Goal: Task Accomplishment & Management: Manage account settings

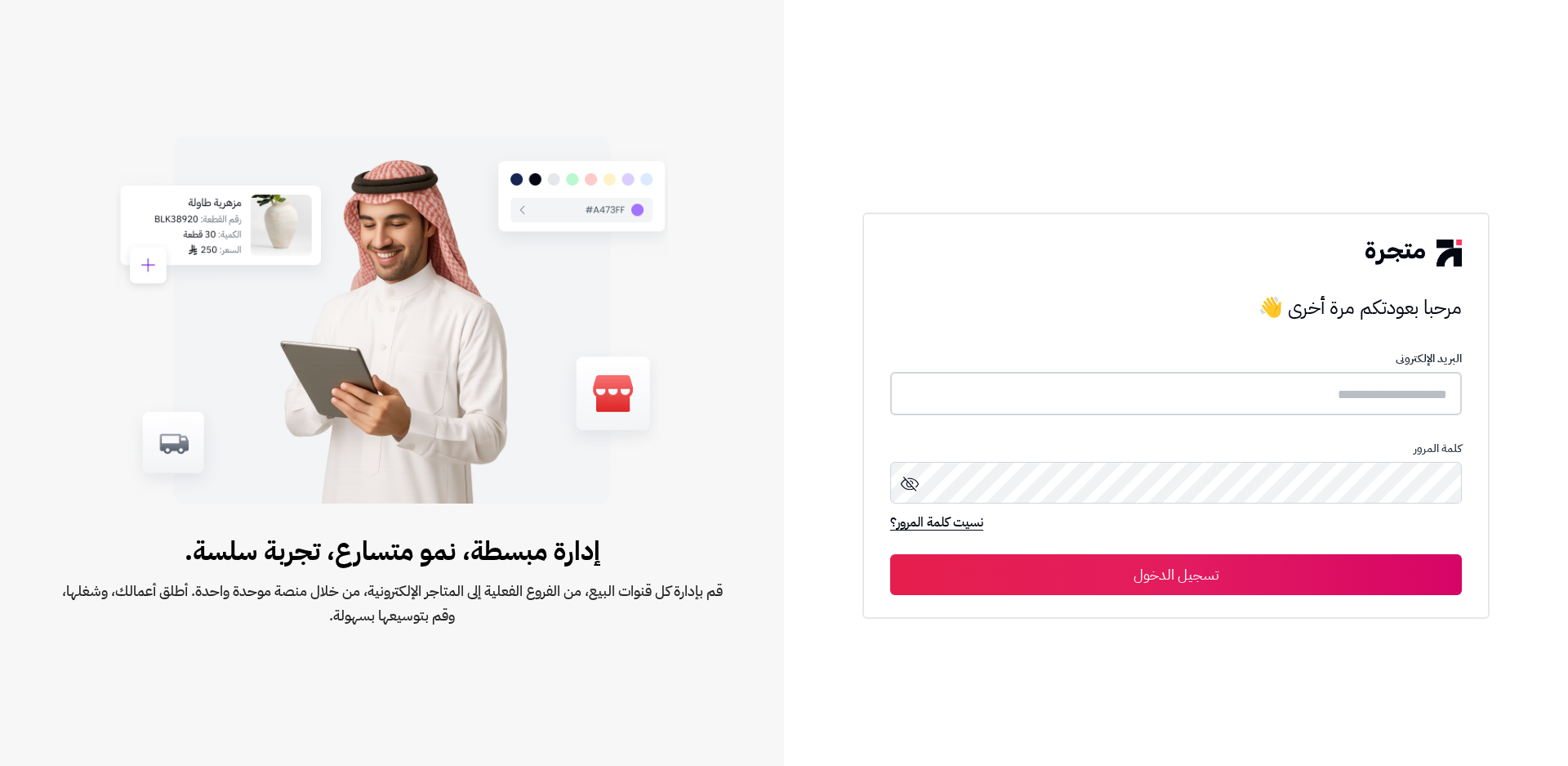
type input "**********"
click at [1200, 574] on button "تسجيل الدخول" at bounding box center [1176, 573] width 572 height 41
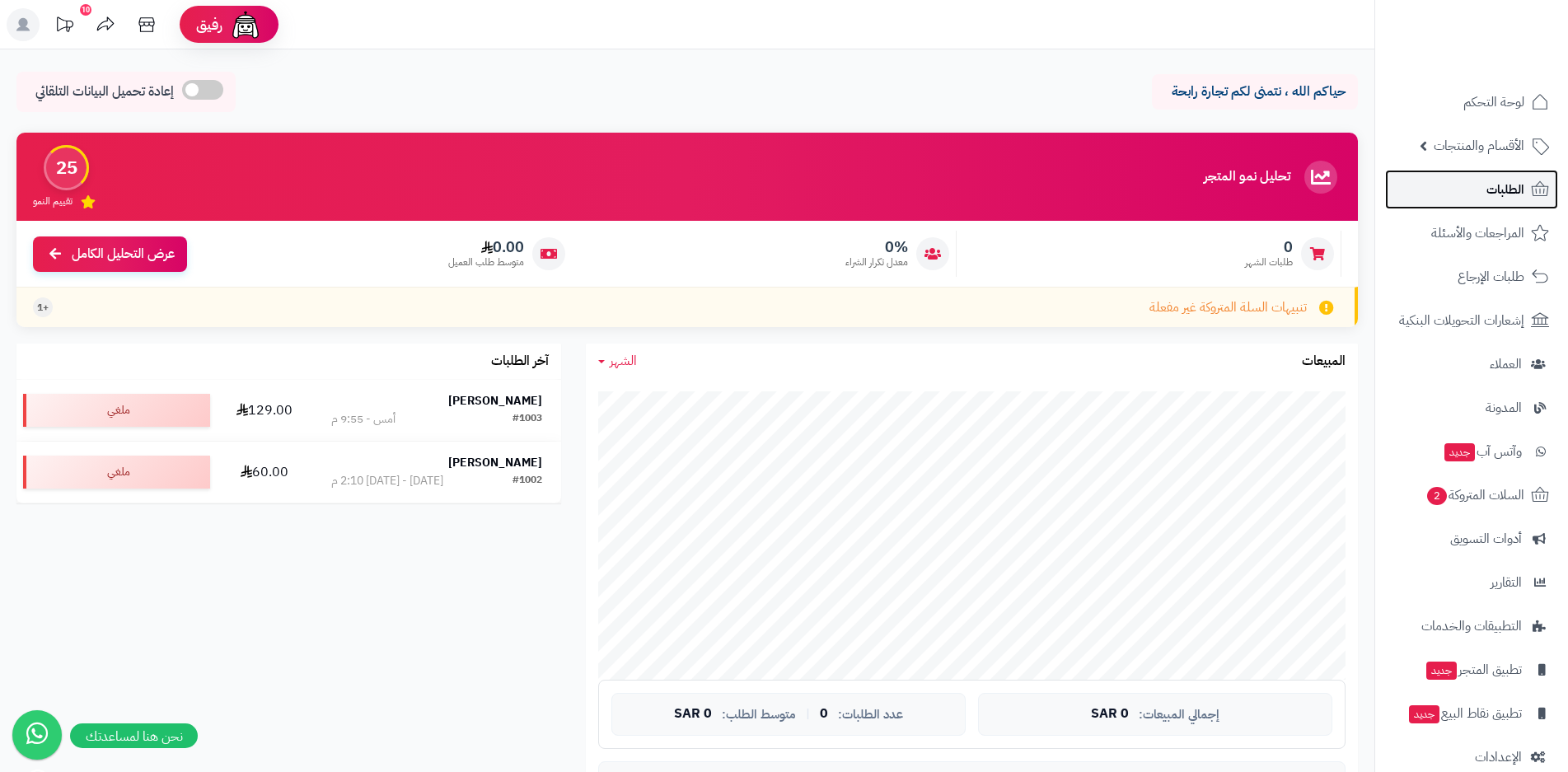
click at [1503, 186] on span "الطلبات" at bounding box center [1505, 189] width 38 height 23
